Goal: Information Seeking & Learning: Understand process/instructions

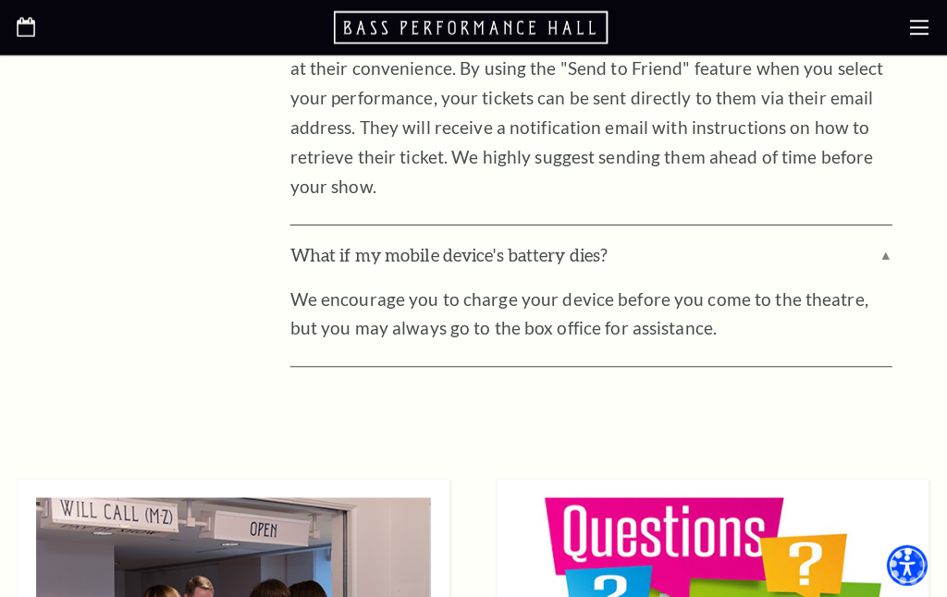
scroll to position [5903, 0]
click at [935, 16] on div at bounding box center [473, 27] width 947 height 55
click at [925, 36] on icon at bounding box center [919, 27] width 18 height 18
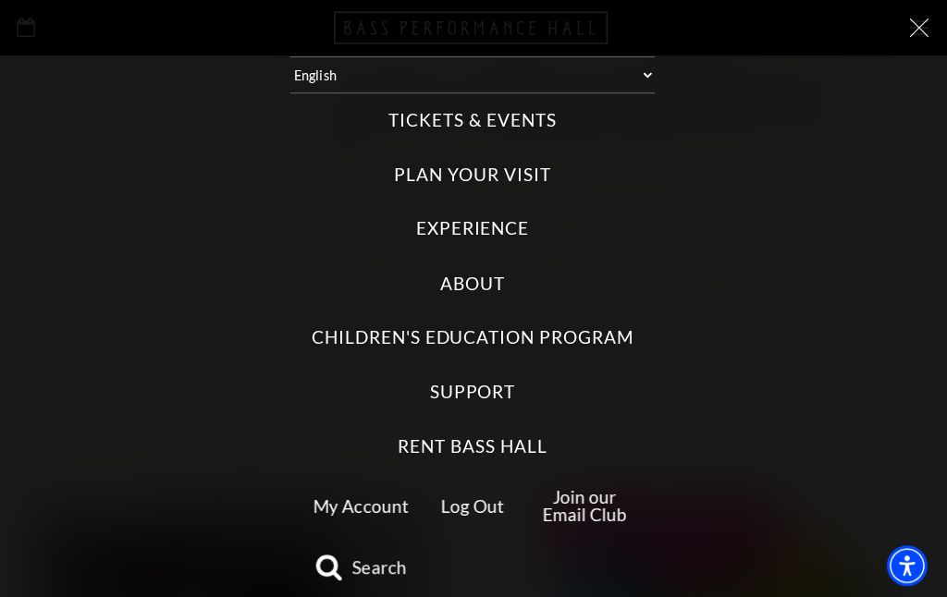
click at [926, 26] on icon at bounding box center [919, 27] width 18 height 18
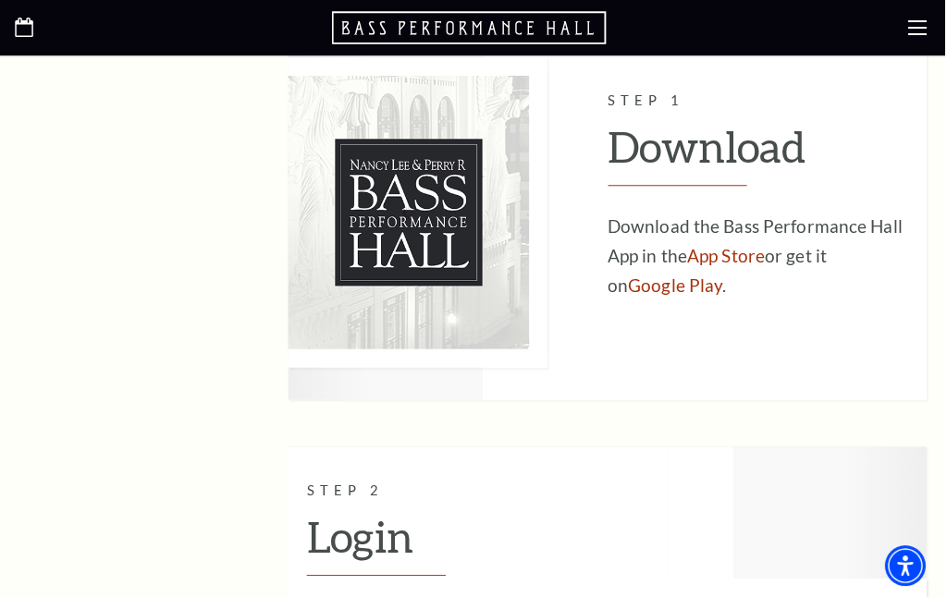
scroll to position [1360, 0]
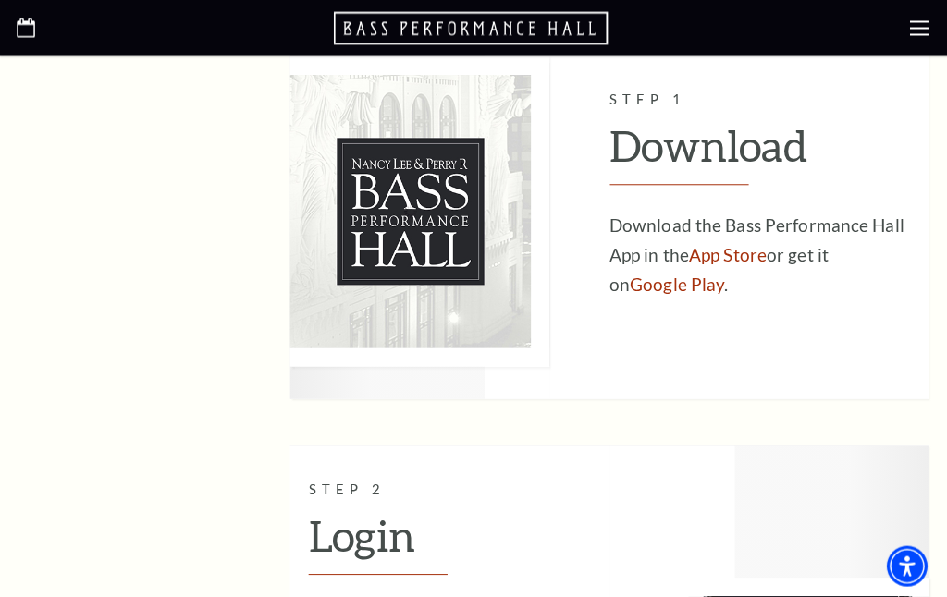
click at [763, 253] on link "App Store" at bounding box center [729, 253] width 78 height 21
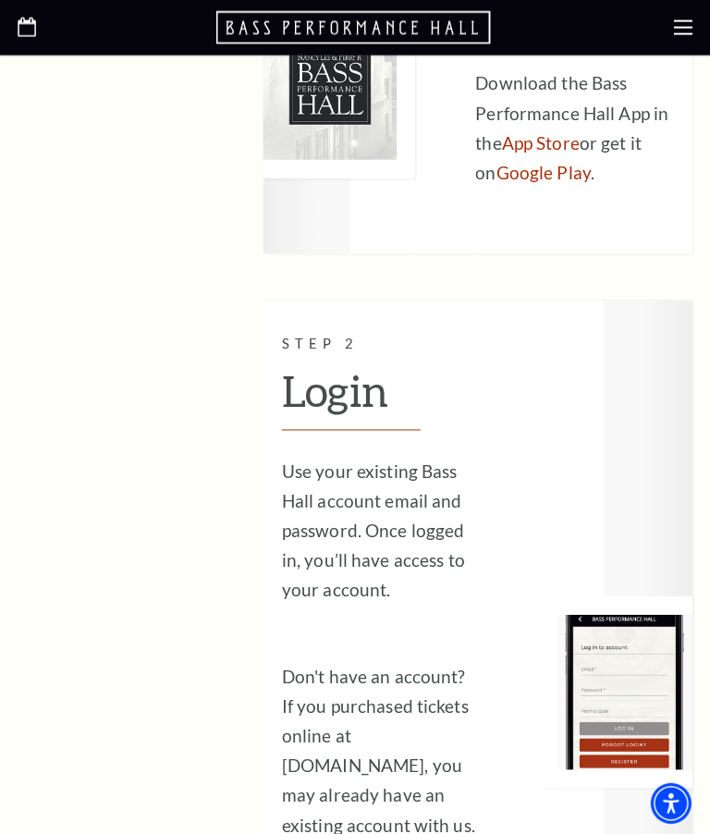
scroll to position [1490, 0]
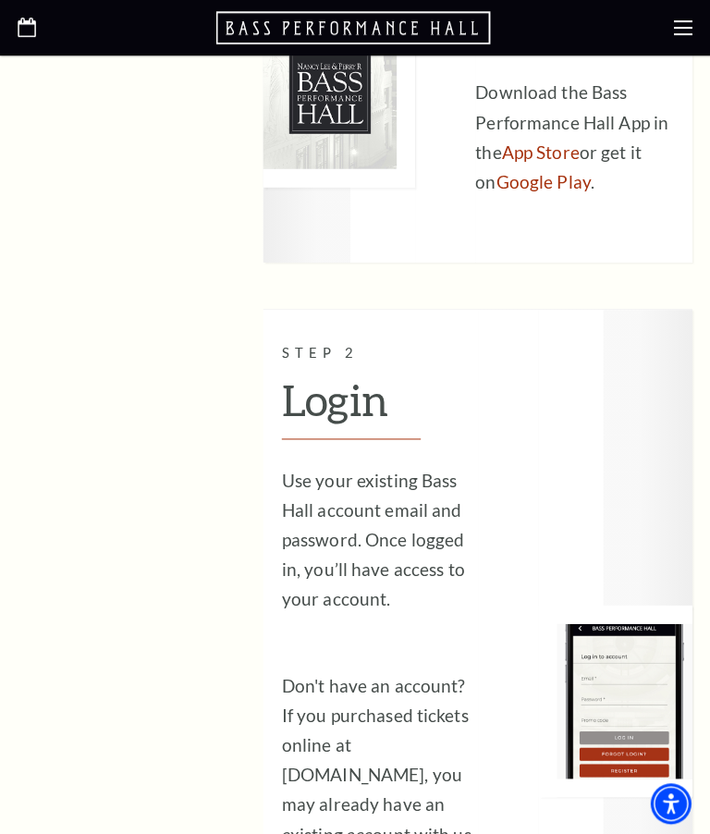
click at [381, 388] on h2 "Login" at bounding box center [380, 406] width 196 height 63
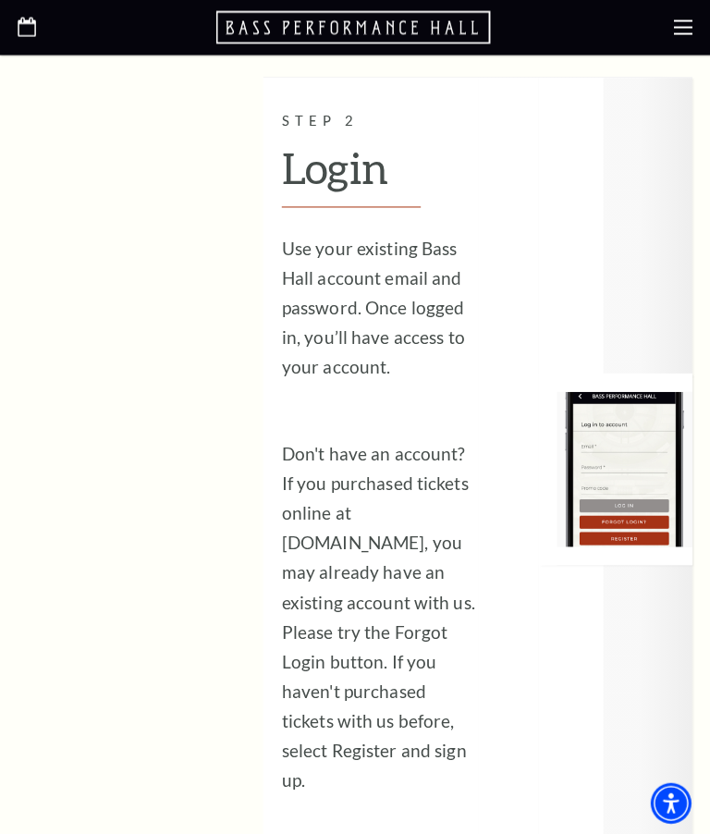
scroll to position [1722, 0]
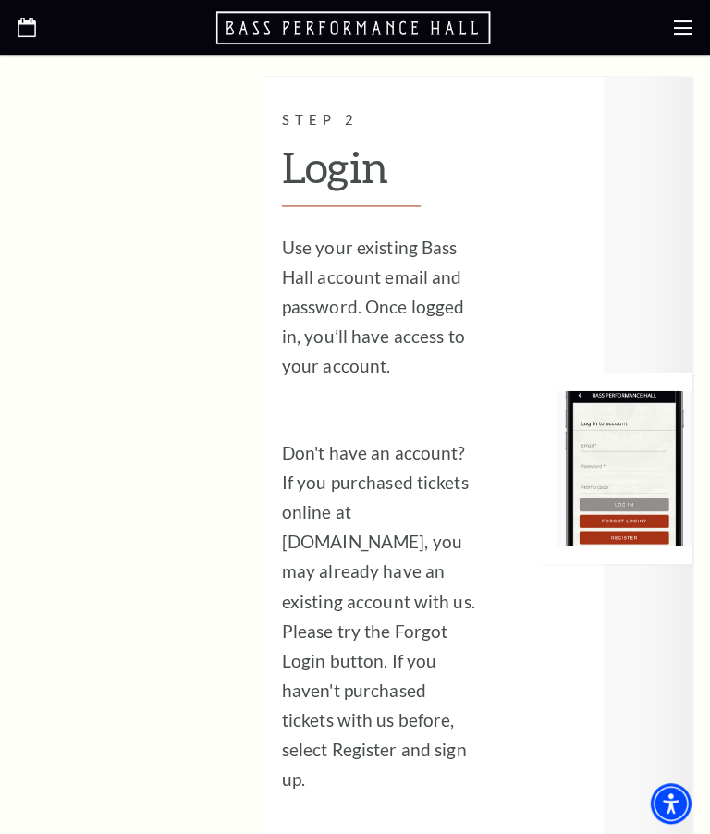
click at [661, 596] on div at bounding box center [585, 467] width 215 height 781
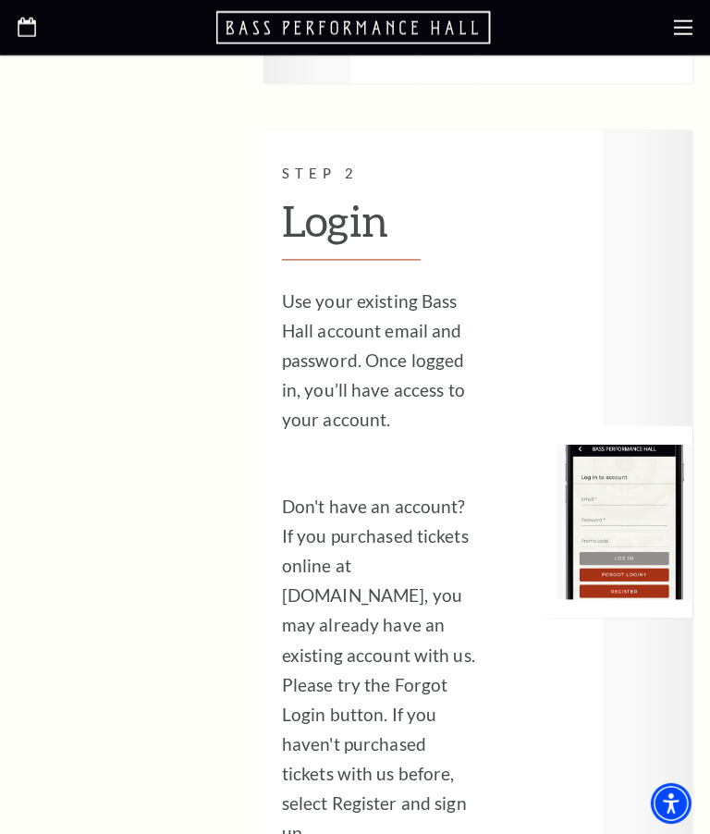
scroll to position [1612, 0]
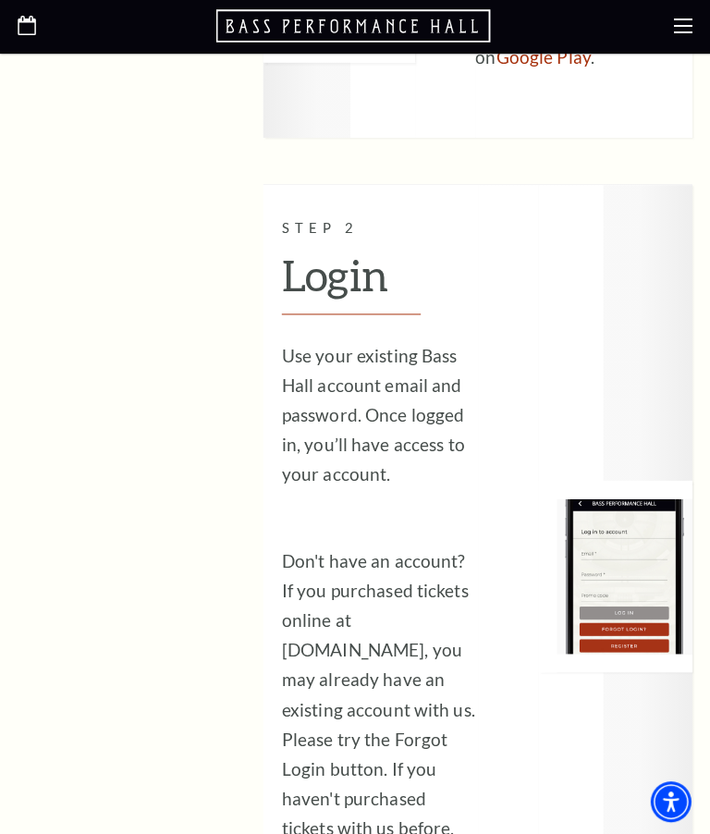
click at [373, 262] on h2 "Login" at bounding box center [380, 284] width 196 height 63
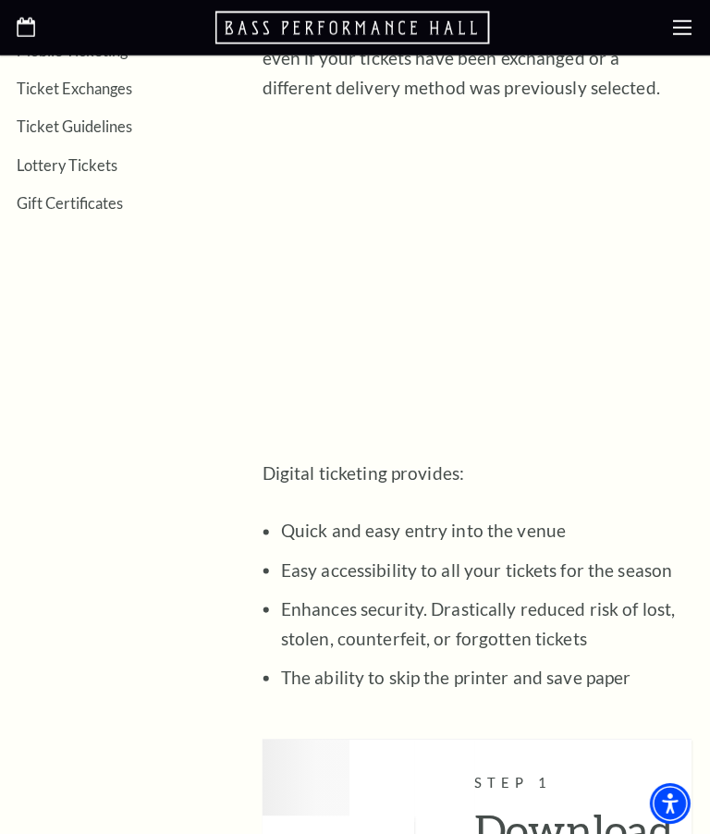
scroll to position [0, 0]
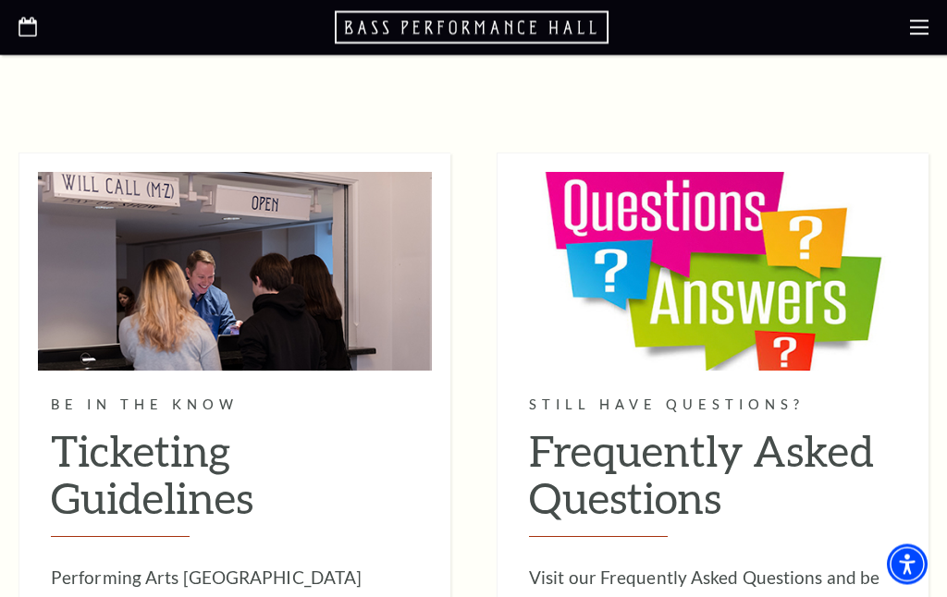
scroll to position [6228, 0]
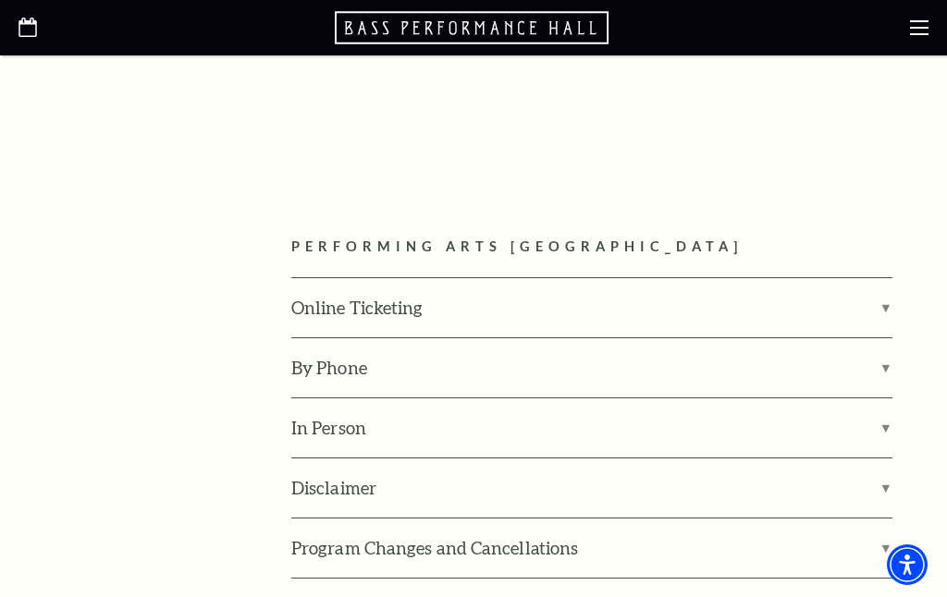
scroll to position [2402, 0]
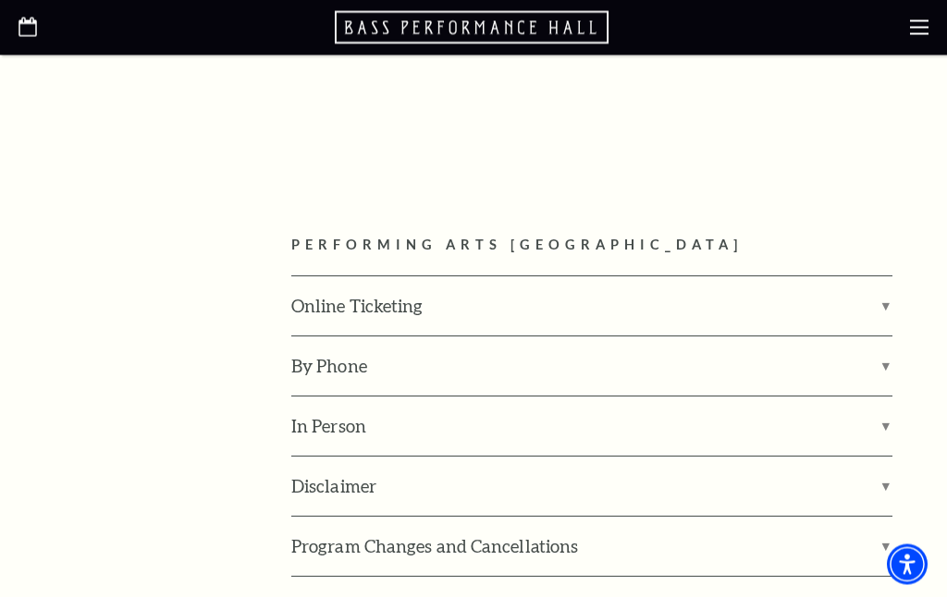
click at [888, 578] on label "Unable To Use Your Tickets" at bounding box center [591, 607] width 601 height 59
click at [0, 0] on input "Unable To Use Your Tickets" at bounding box center [0, 0] width 0 height 0
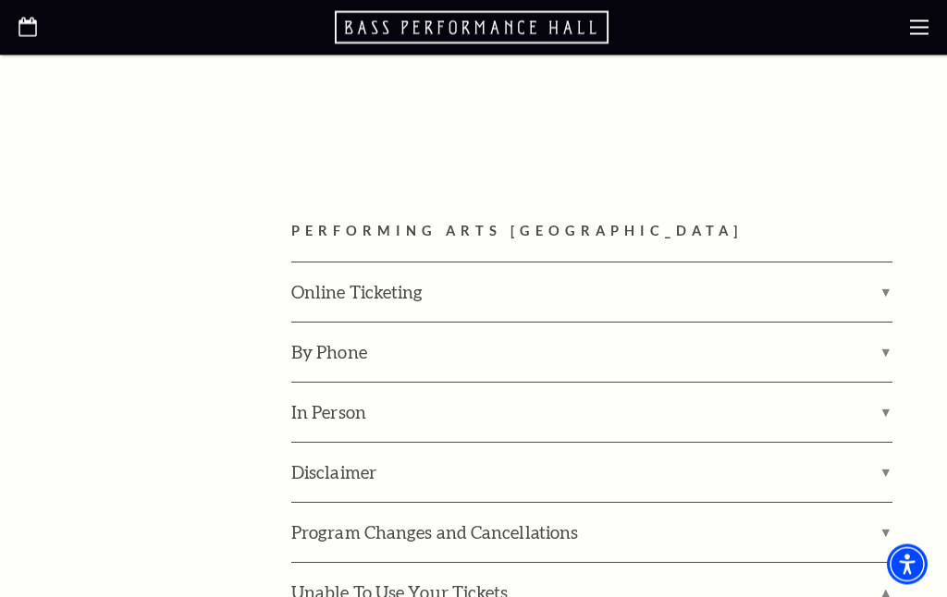
scroll to position [2427, 0]
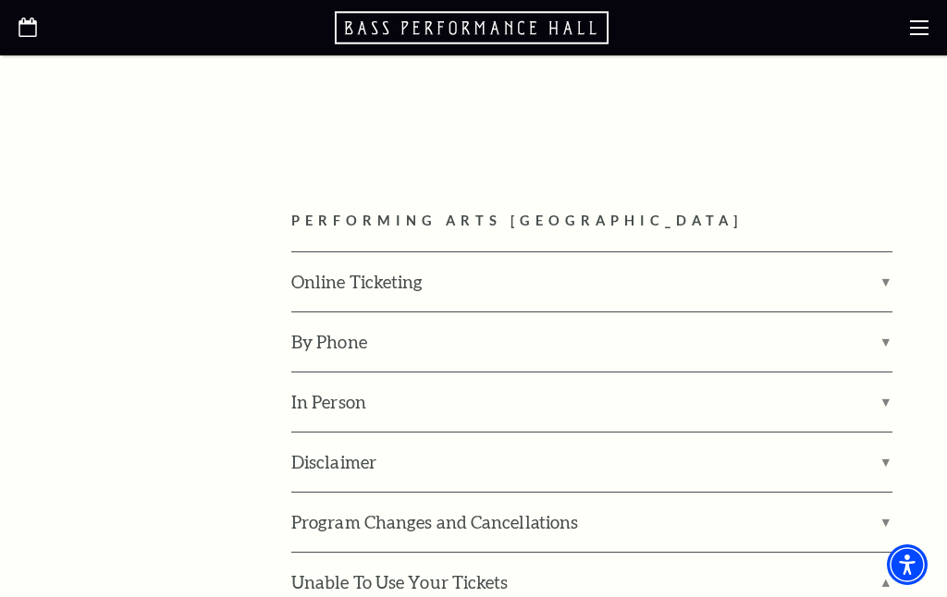
click at [892, 553] on label "Unable To Use Your Tickets" at bounding box center [591, 582] width 601 height 59
click at [0, 0] on input "Unable To Use Your Tickets" at bounding box center [0, 0] width 0 height 0
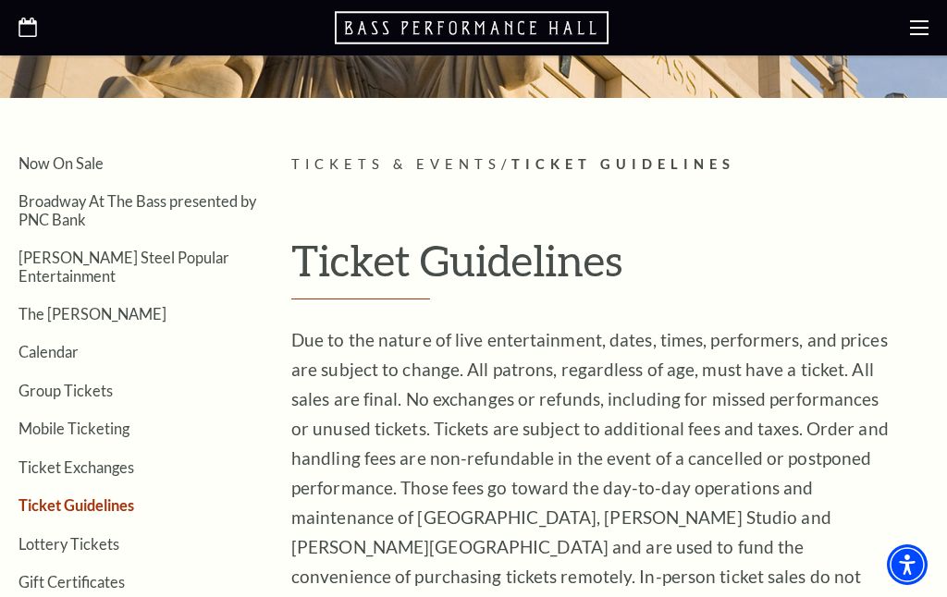
scroll to position [312, 0]
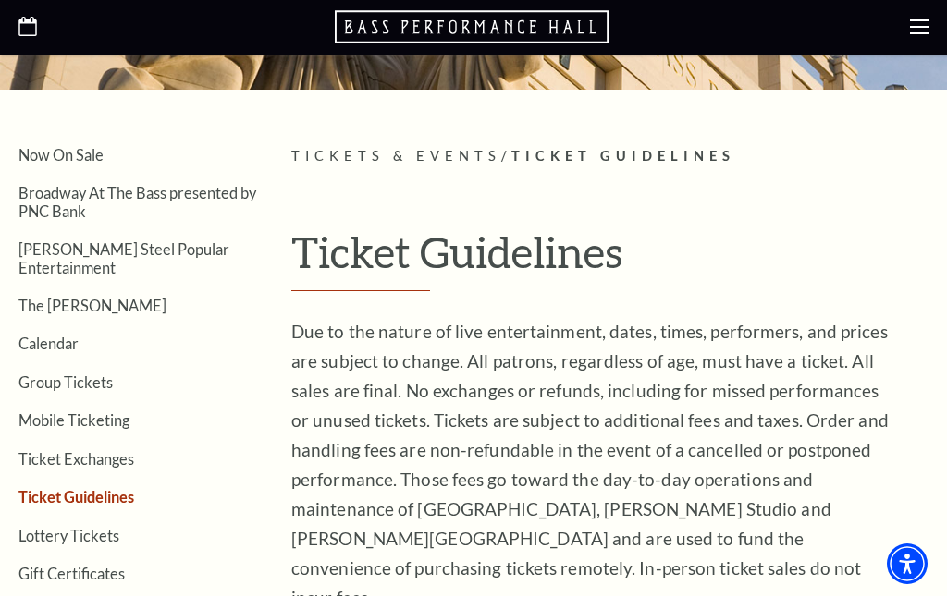
click at [71, 336] on link "Calendar" at bounding box center [48, 345] width 60 height 18
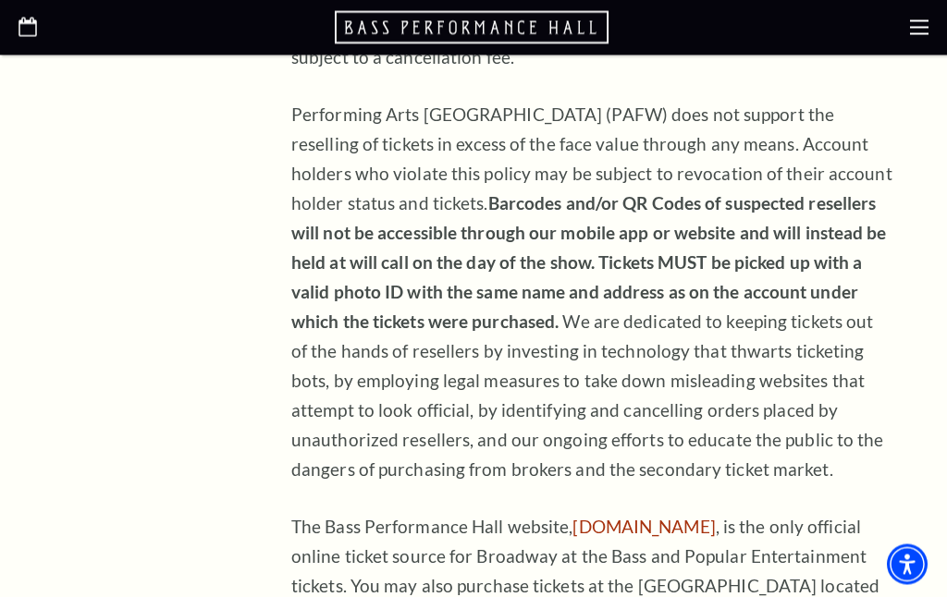
scroll to position [1118, 0]
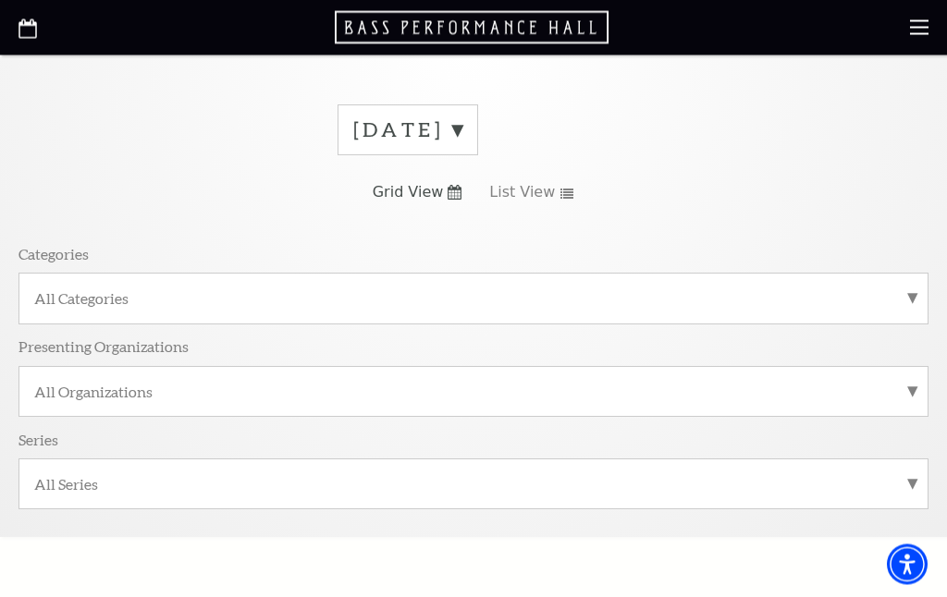
scroll to position [80, 0]
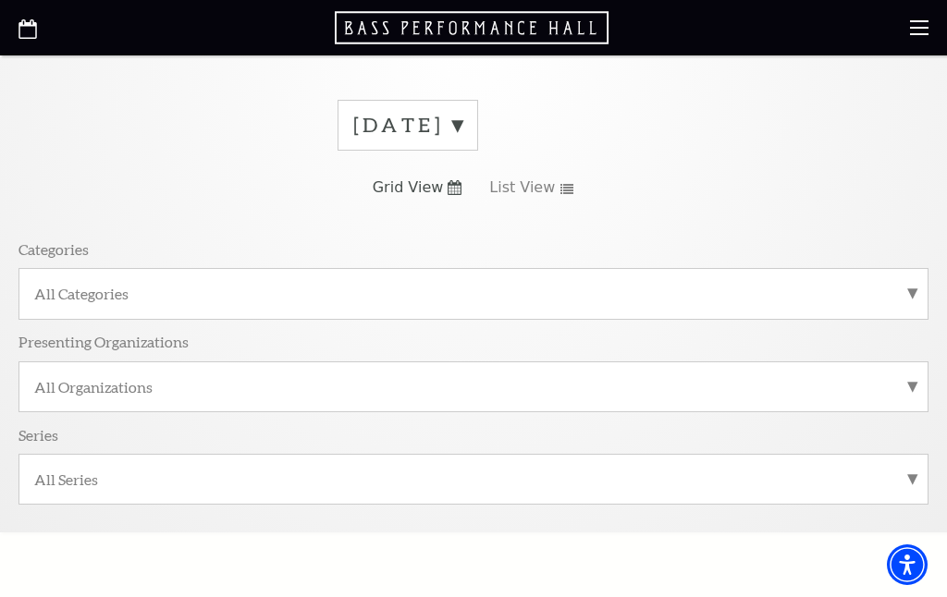
click at [869, 198] on div "September 2025 Grid View List View Categories All Categories Presenting Organiz…" at bounding box center [473, 309] width 910 height 446
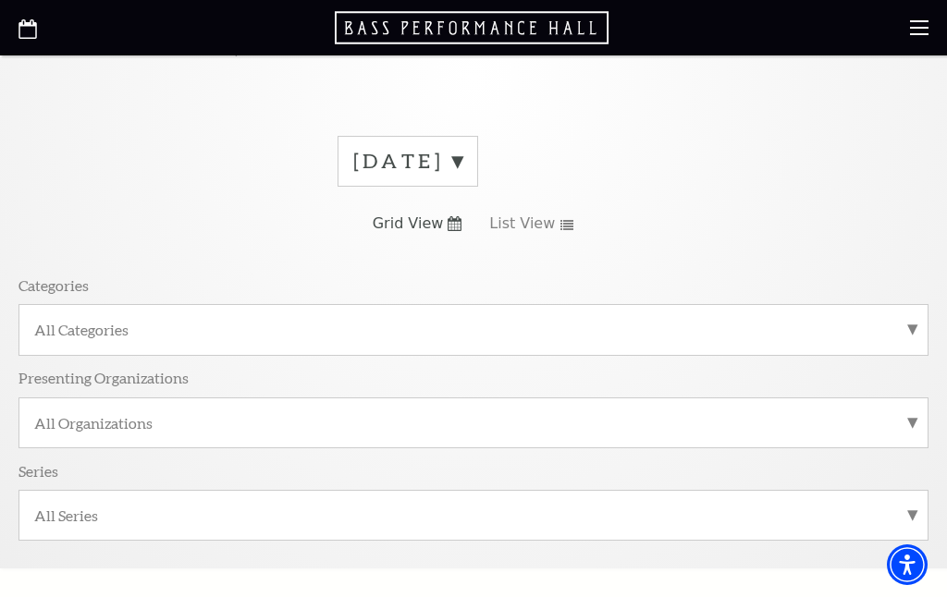
scroll to position [0, 0]
